Goal: Information Seeking & Learning: Find specific fact

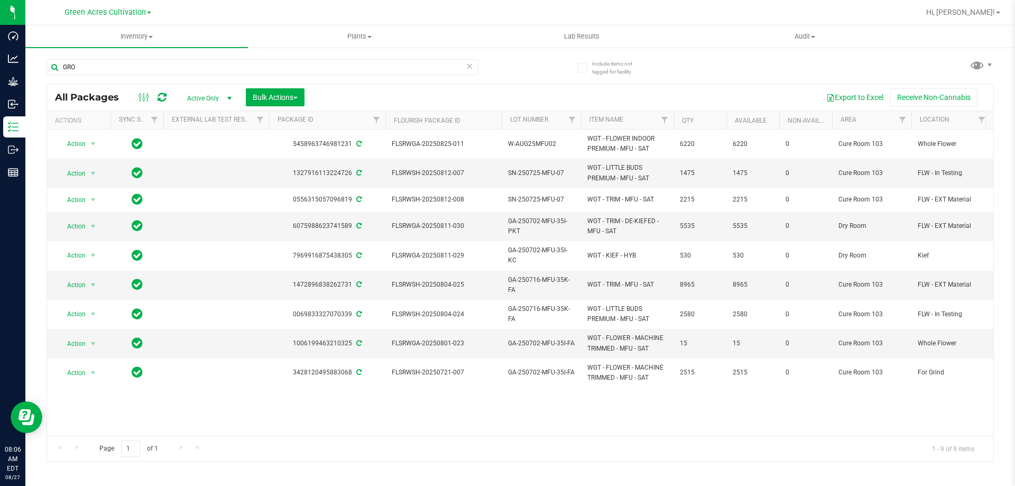
scroll to position [0, 251]
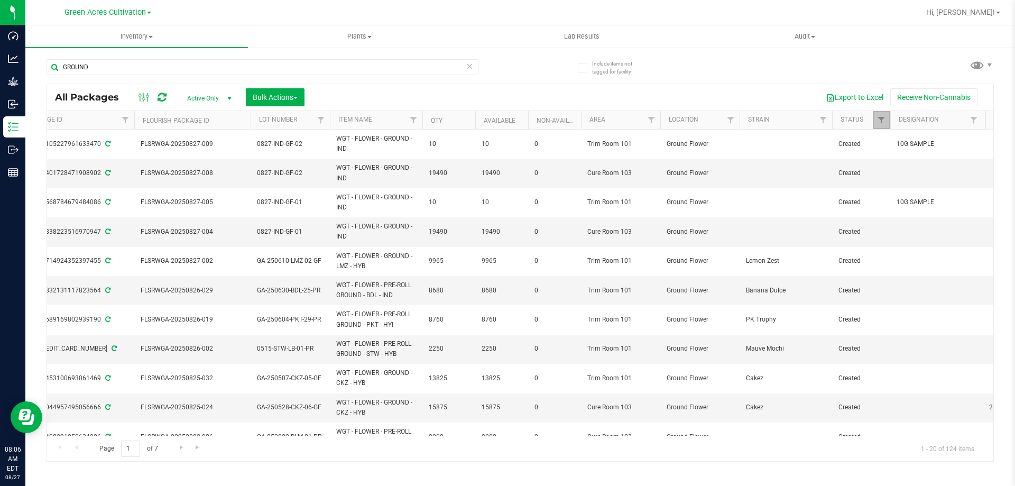
click at [883, 121] on span "Filter" at bounding box center [881, 120] width 8 height 8
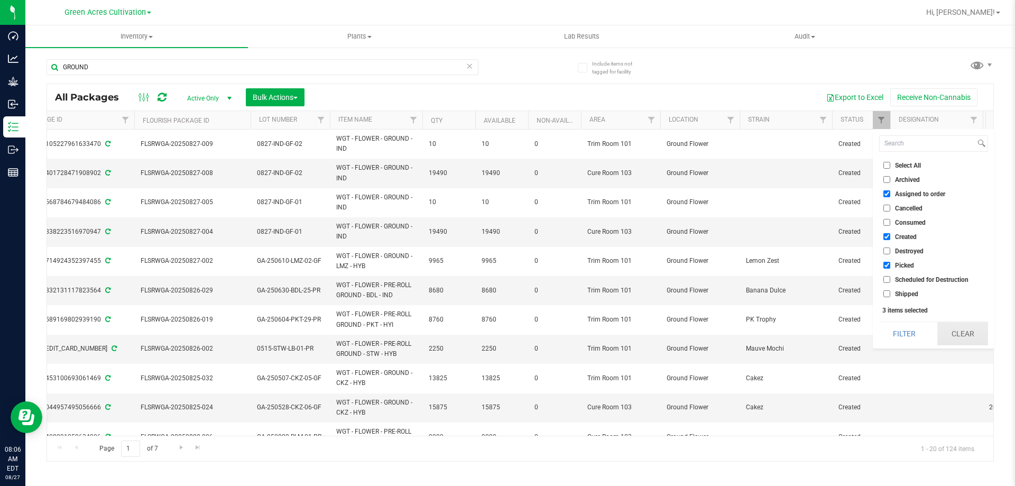
click at [956, 326] on button "Clear" at bounding box center [963, 333] width 51 height 23
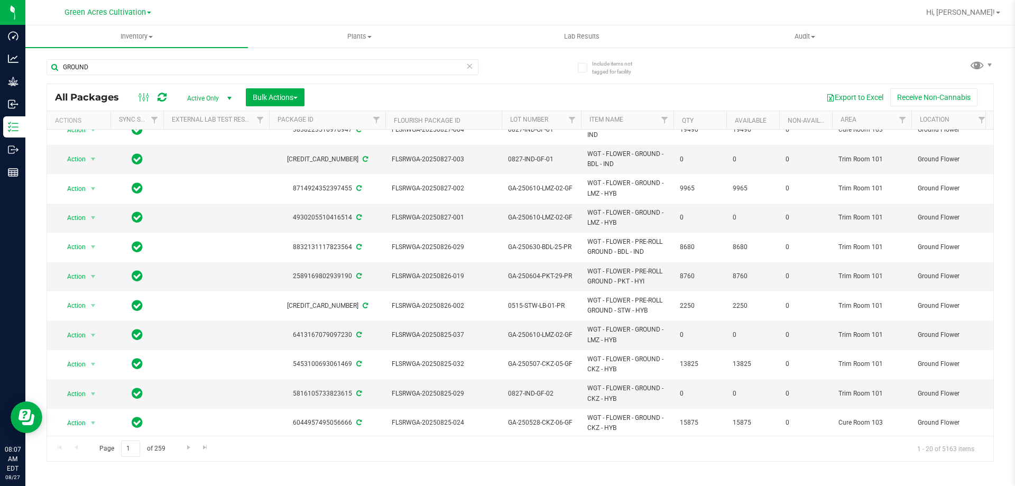
scroll to position [264, 0]
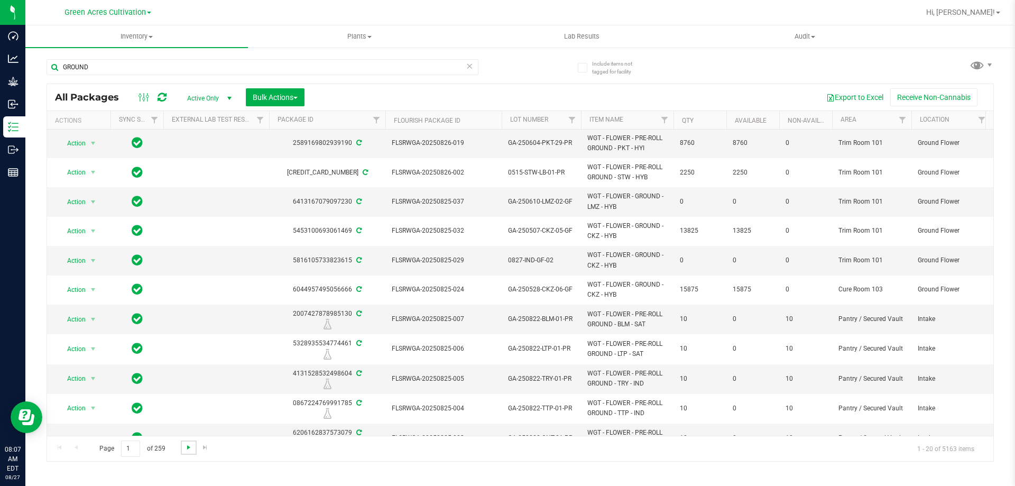
click at [185, 446] on span "Go to the next page" at bounding box center [189, 447] width 8 height 8
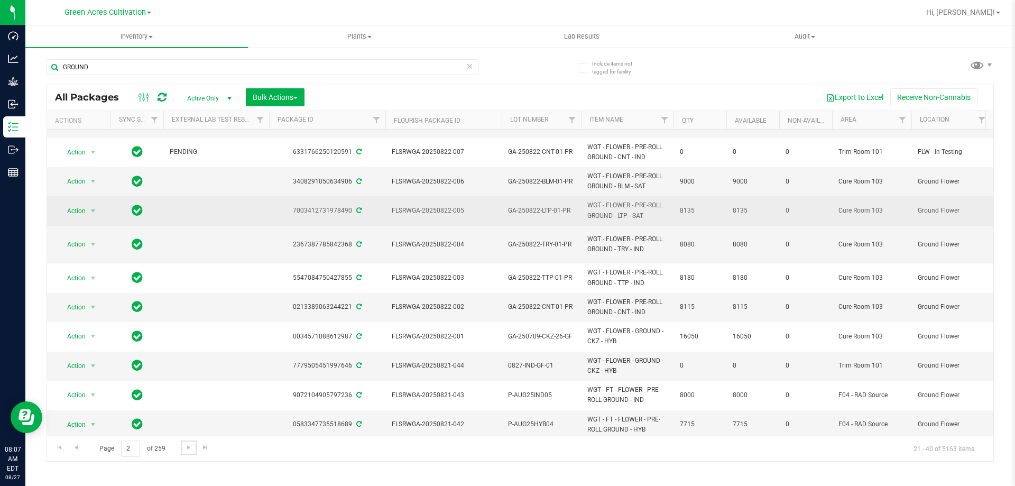
scroll to position [296, 0]
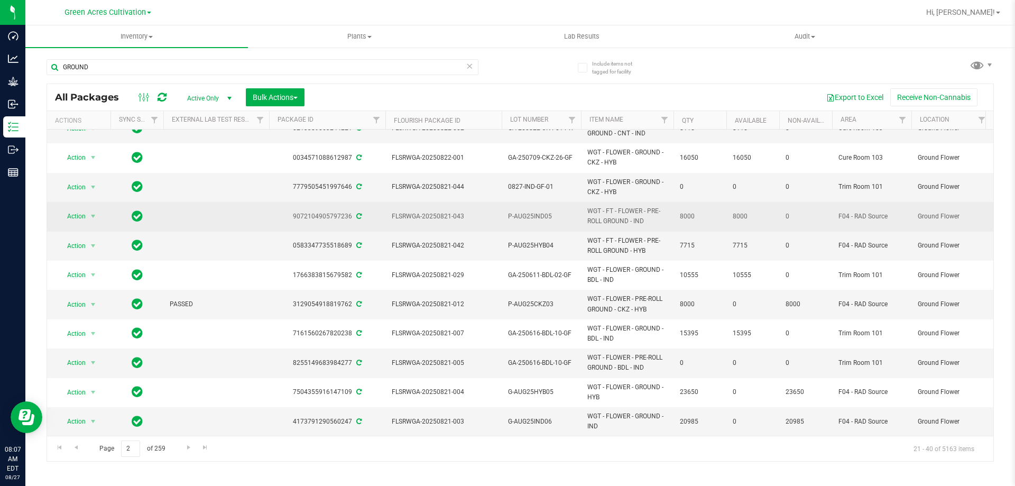
drag, startPoint x: 629, startPoint y: 214, endPoint x: 584, endPoint y: 199, distance: 48.0
click at [584, 202] on td "WGT - FT - FLOWER - PRE-ROLL GROUND - IND" at bounding box center [627, 216] width 93 height 29
copy span "WGT - FT - FLOWER - PRE-ROLL GROUND"
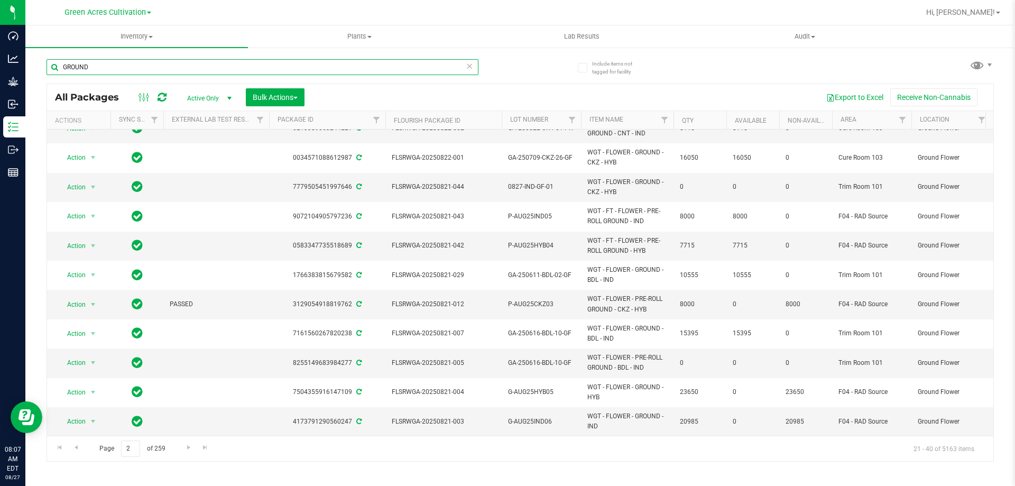
click at [202, 66] on input "GROUND" at bounding box center [263, 67] width 432 height 16
paste input "WGT - FT - FLOWER - PRE-ROLL"
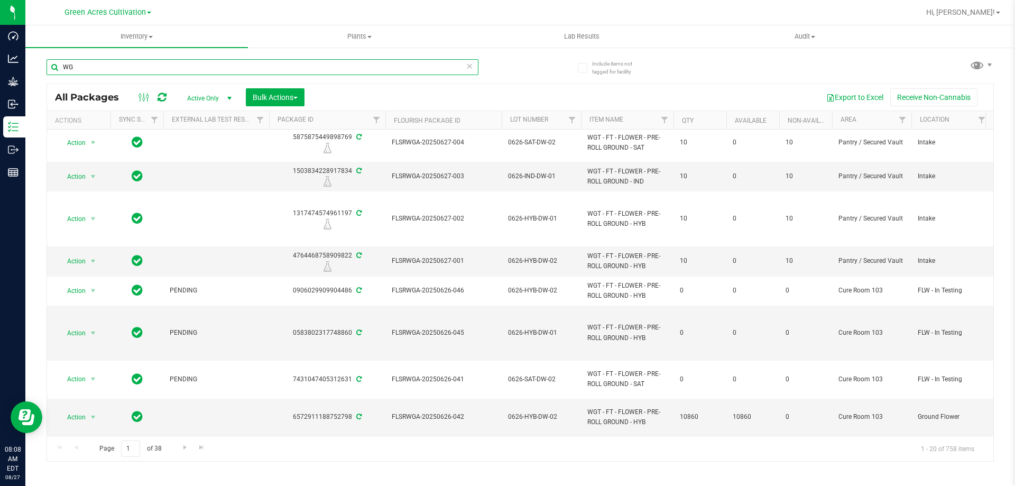
type input "W"
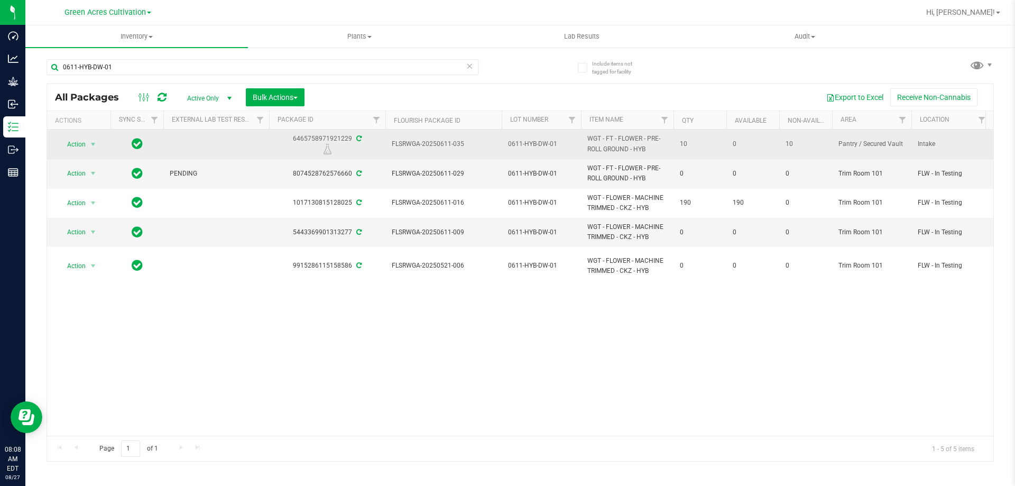
drag, startPoint x: 630, startPoint y: 148, endPoint x: 572, endPoint y: 137, distance: 59.1
copy tr "WGT - FT - FLOWER - PRE-ROLL GROUND"
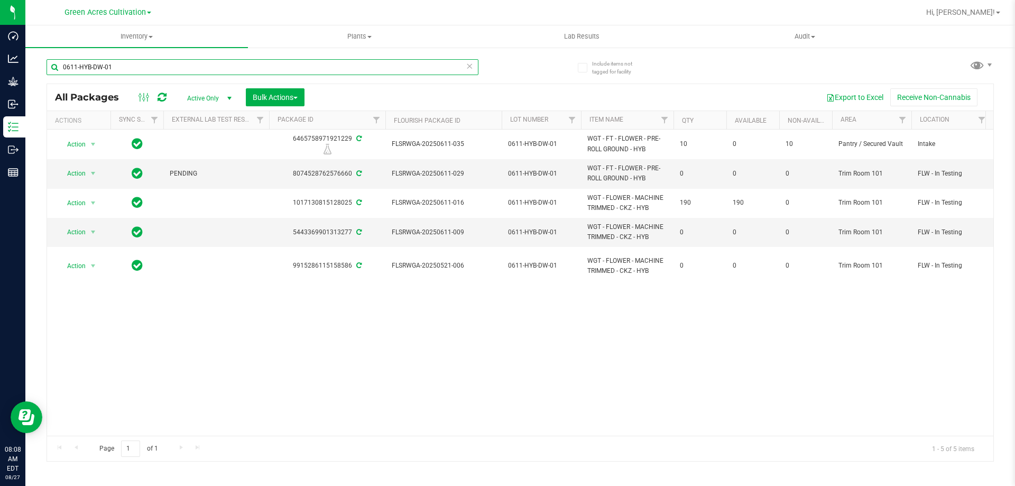
click at [268, 70] on input "0611-HYB-DW-01" at bounding box center [263, 67] width 432 height 16
paste input "WGT - FT - FLOWER - PRE-ROLL GROUND"
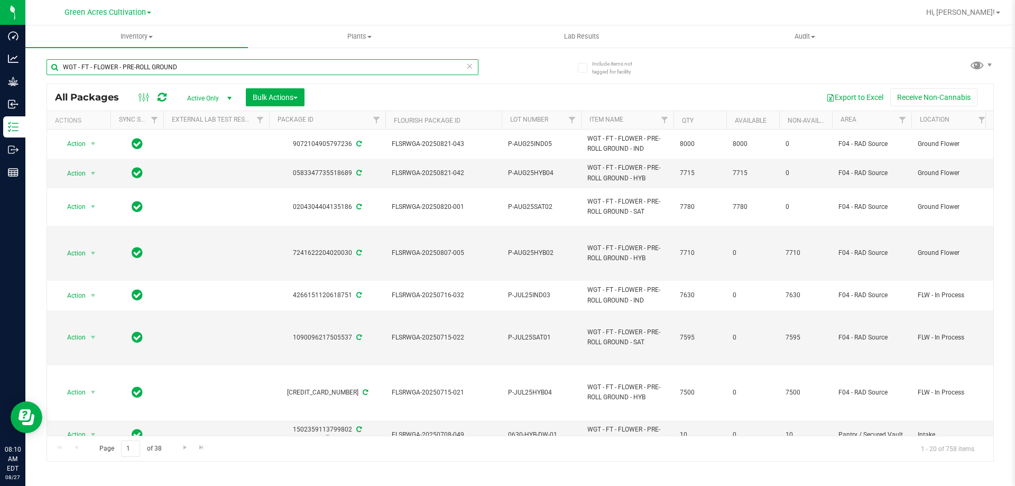
type input "WGT - FT - FLOWER - PRE-ROLL GROUND"
